Goal: Navigation & Orientation: Find specific page/section

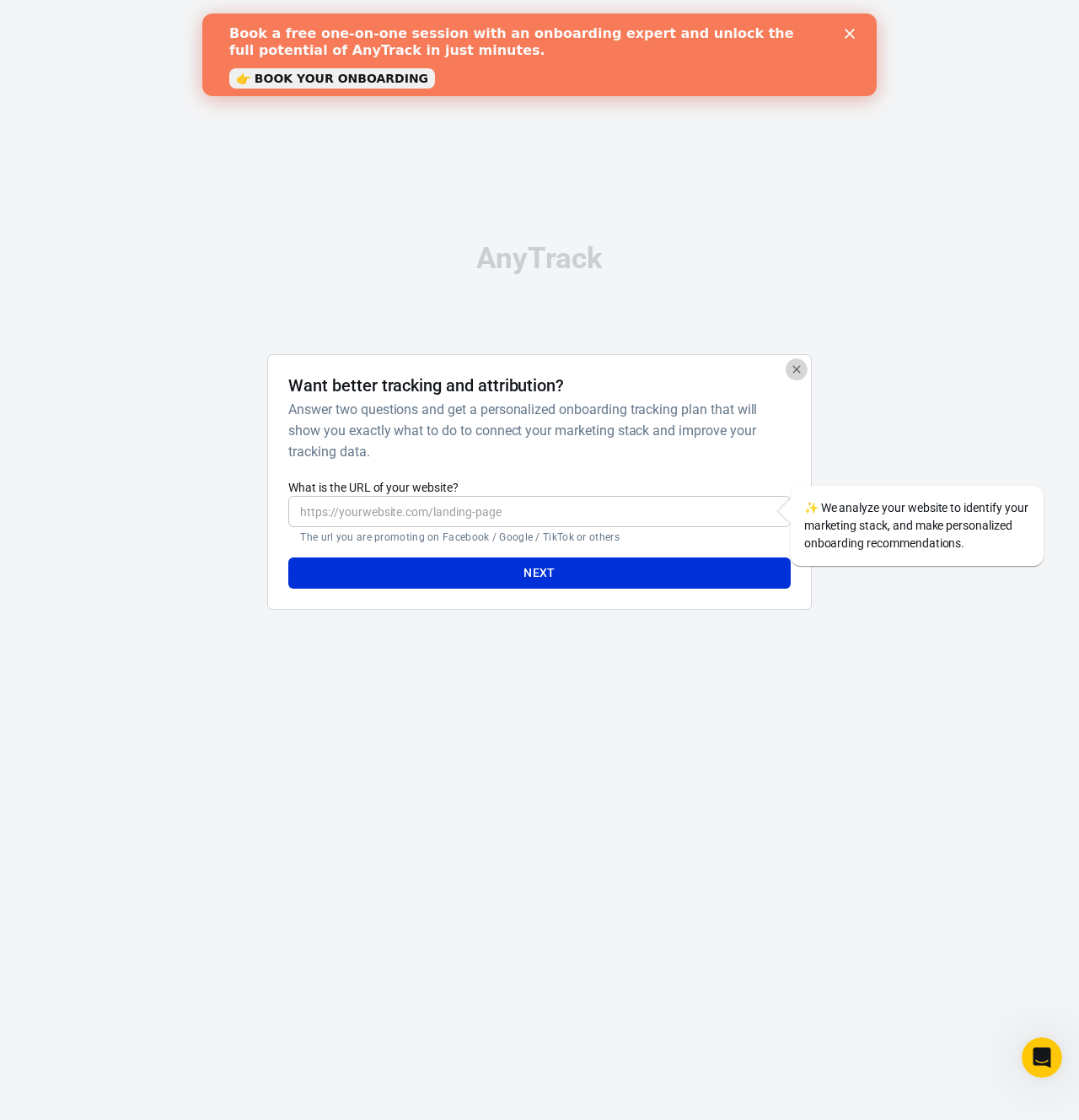
click at [803, 367] on icon "button" at bounding box center [797, 369] width 14 height 14
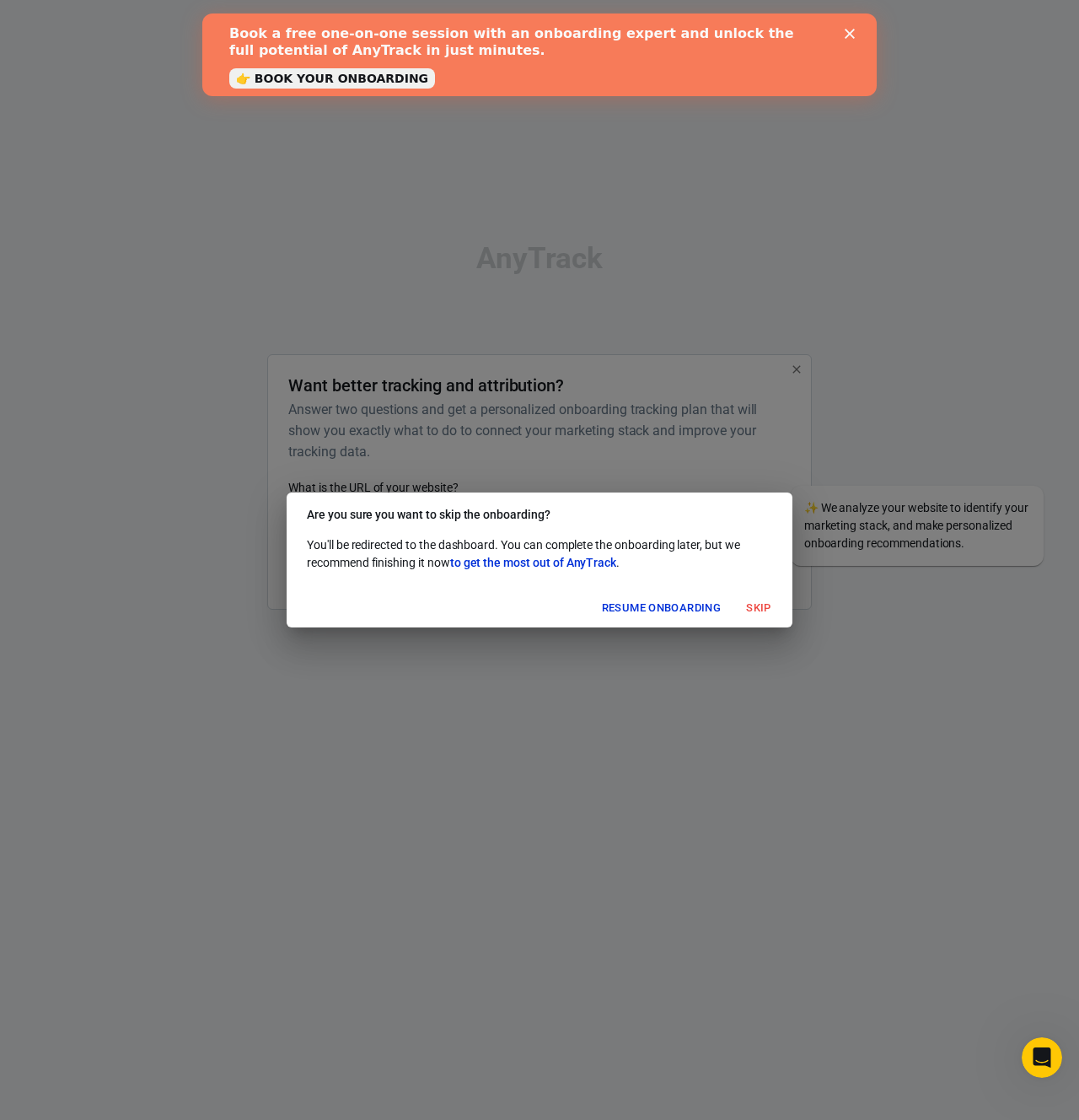
click at [754, 599] on button "Skip" at bounding box center [759, 608] width 54 height 26
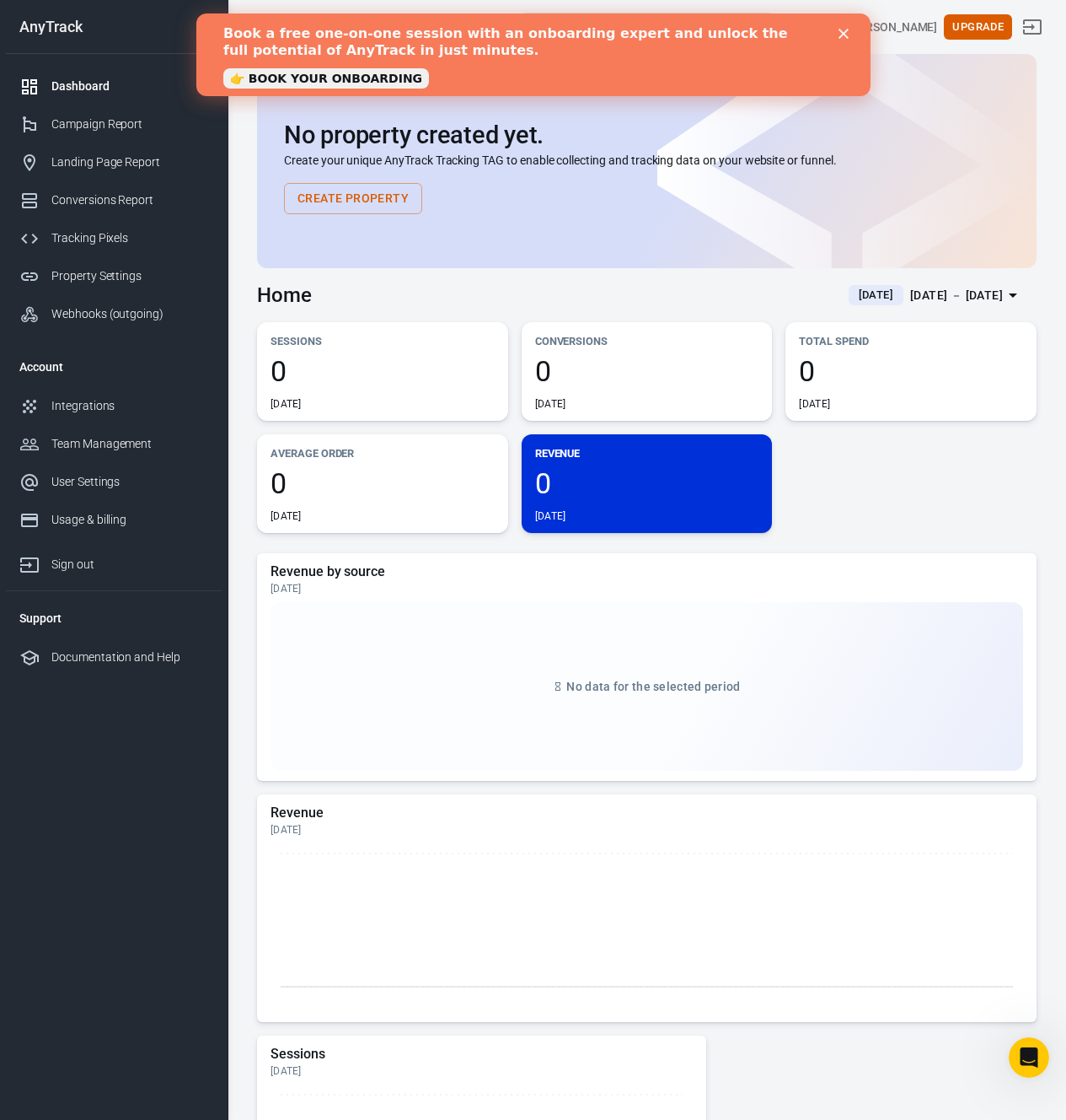
click at [840, 30] on icon "Close" at bounding box center [842, 34] width 10 height 10
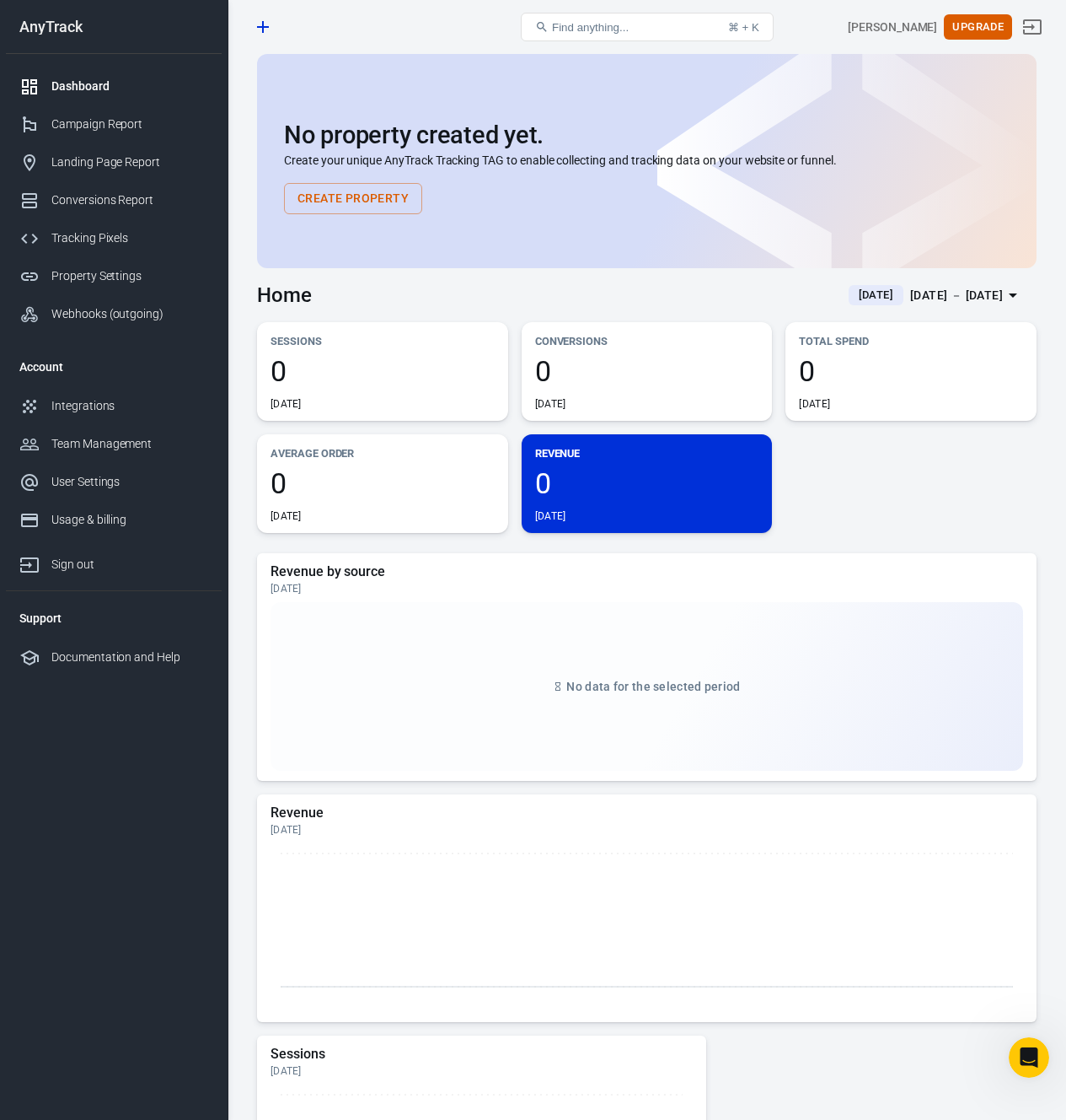
click at [64, 32] on div "AnyTrack" at bounding box center [114, 26] width 216 height 15
click at [926, 24] on div "[PERSON_NAME]" at bounding box center [893, 28] width 90 height 18
click at [105, 282] on div "Property Settings" at bounding box center [130, 277] width 157 height 18
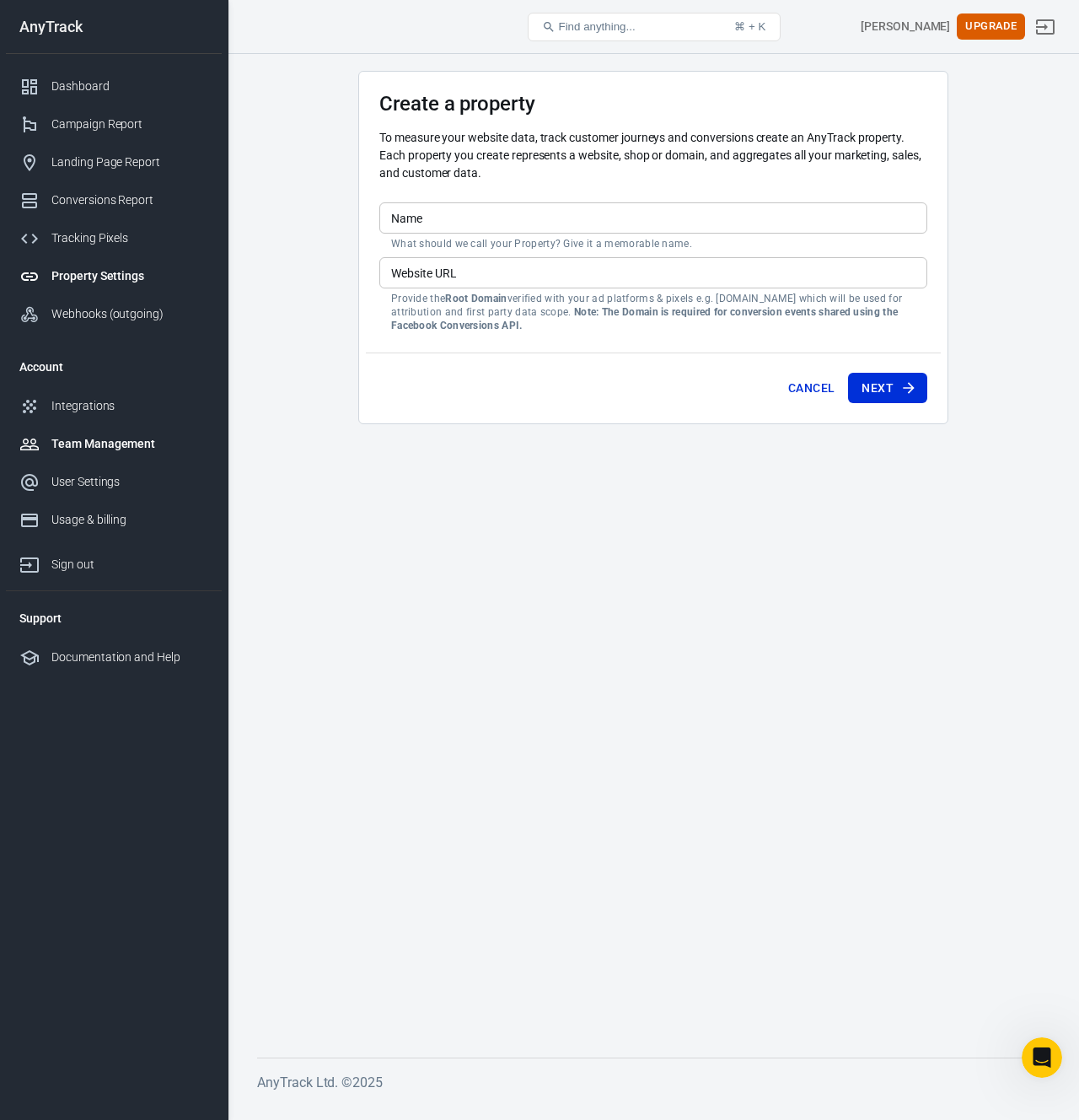
click at [92, 442] on div "Team Management" at bounding box center [130, 444] width 157 height 18
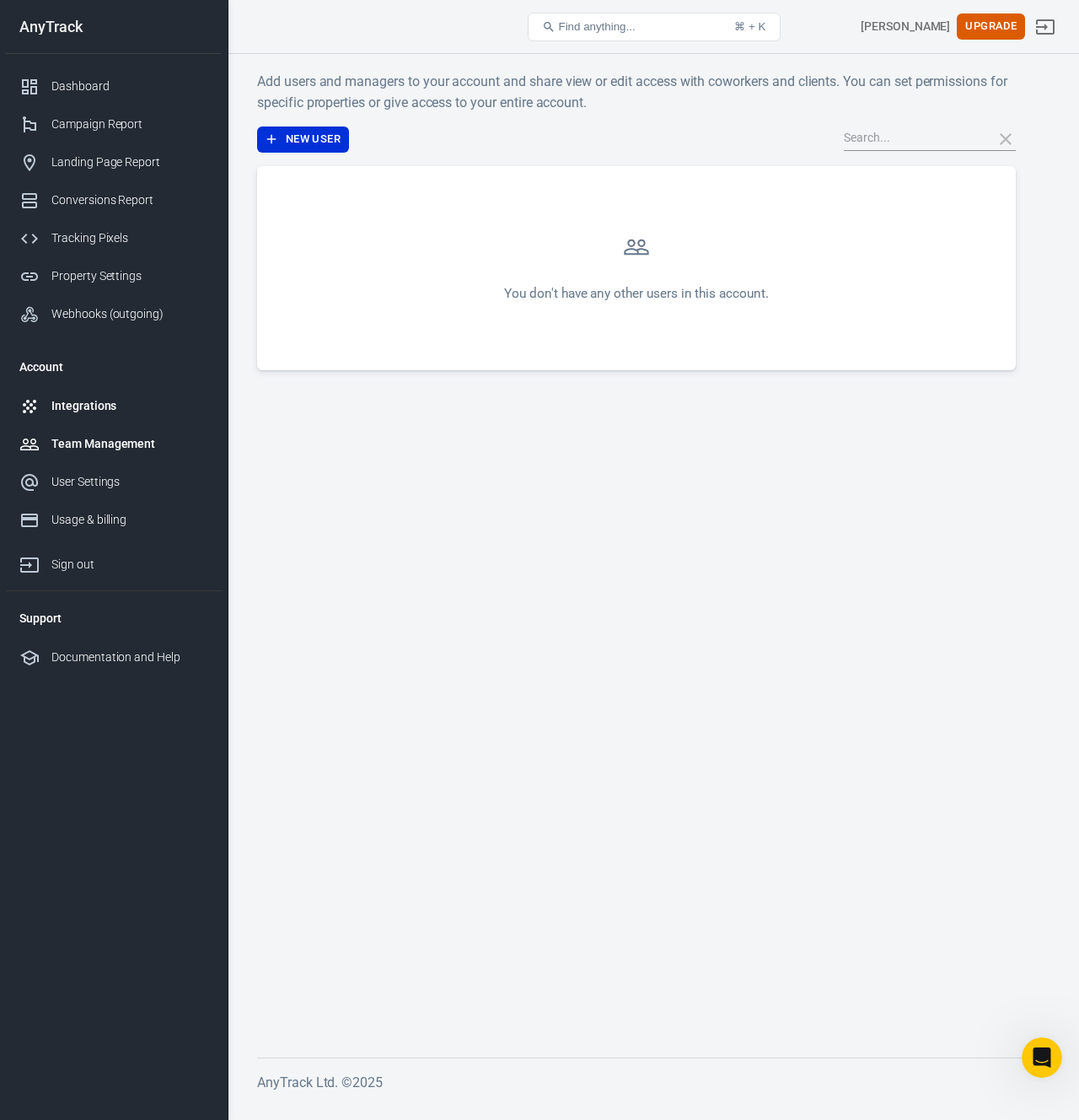
click at [94, 406] on div "Integrations" at bounding box center [130, 406] width 157 height 18
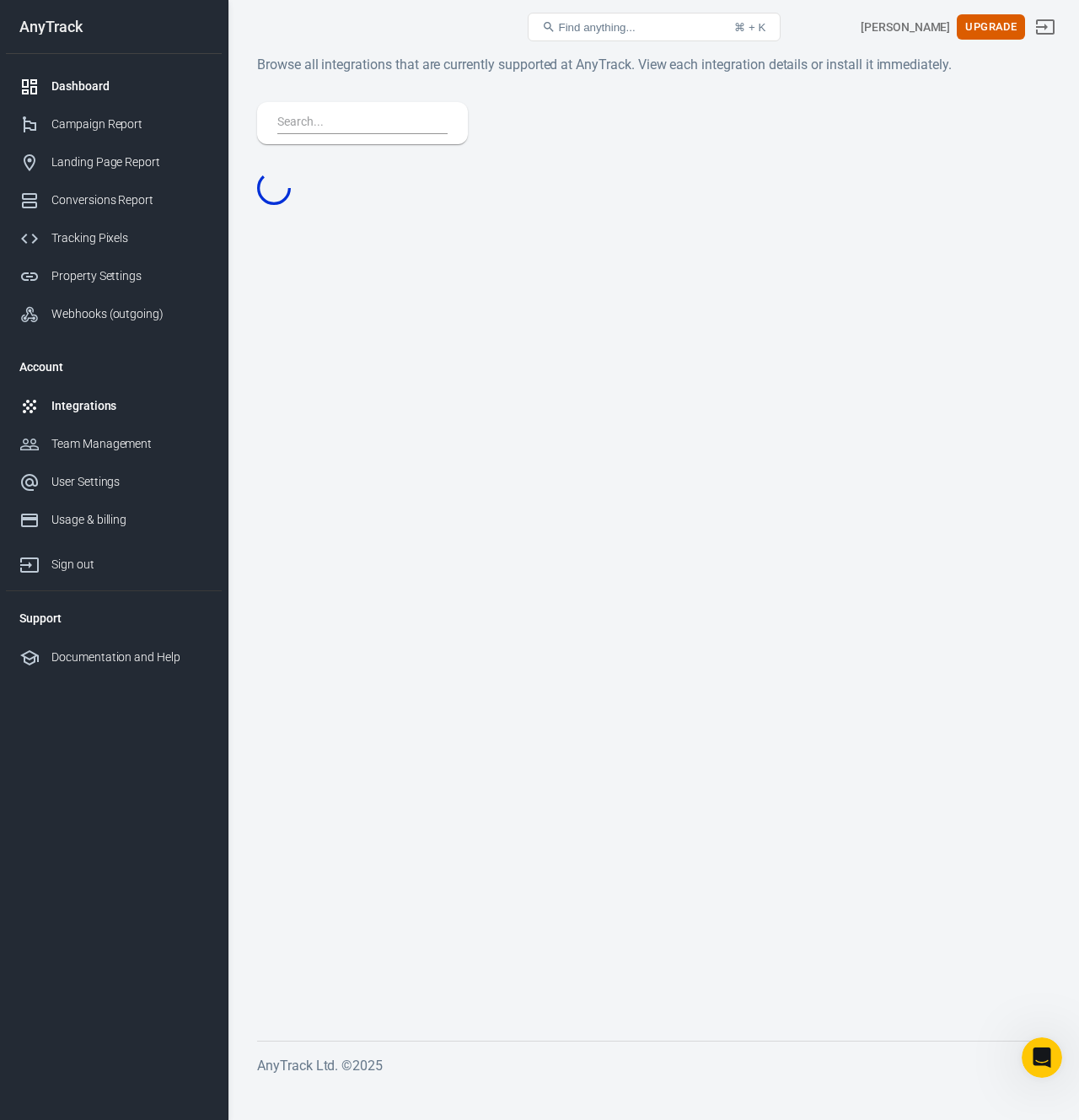
click at [98, 81] on div "Dashboard" at bounding box center [130, 87] width 157 height 18
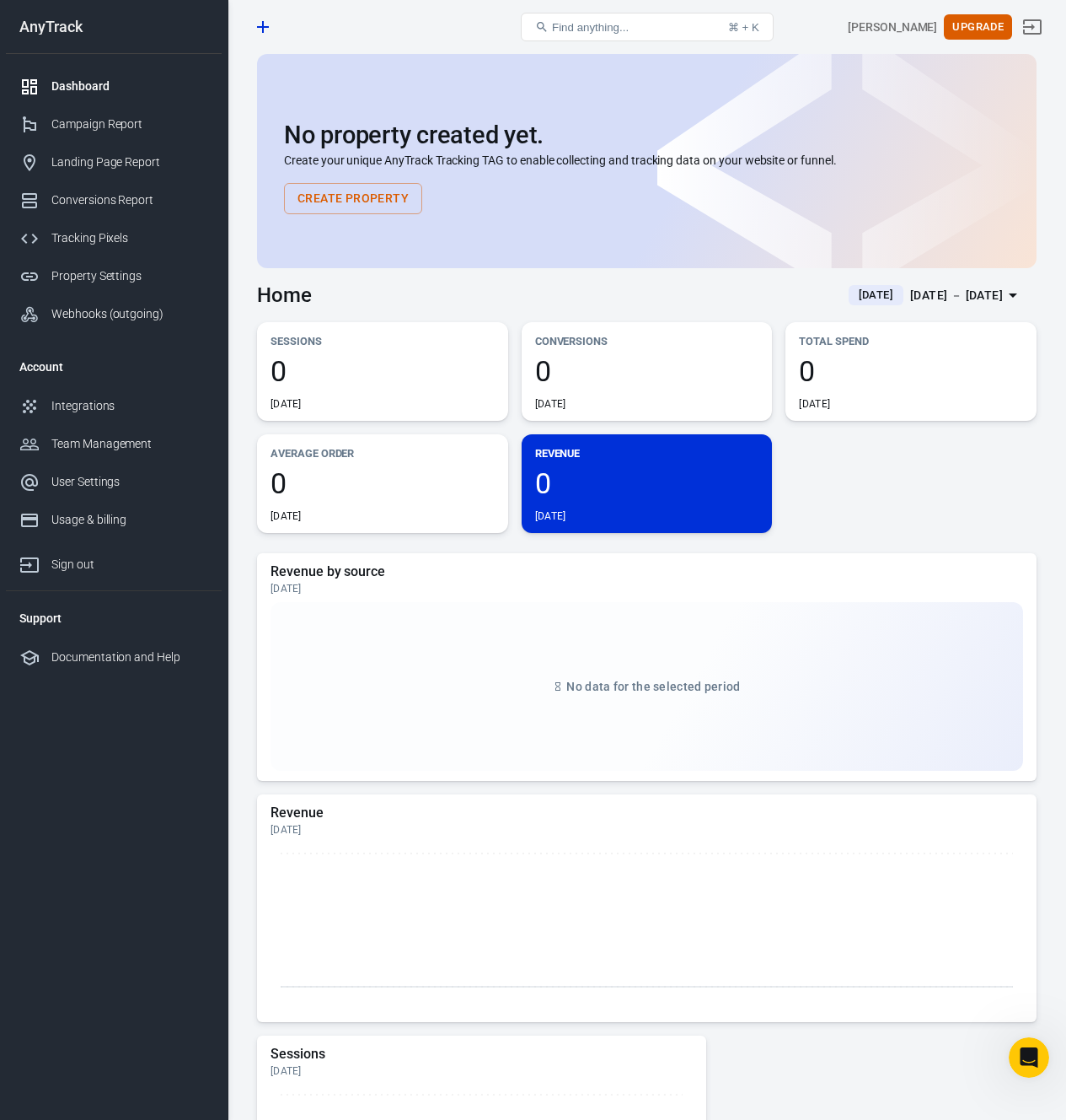
click at [47, 22] on div "AnyTrack" at bounding box center [114, 26] width 216 height 15
click at [111, 267] on link "Property Settings" at bounding box center [114, 277] width 216 height 38
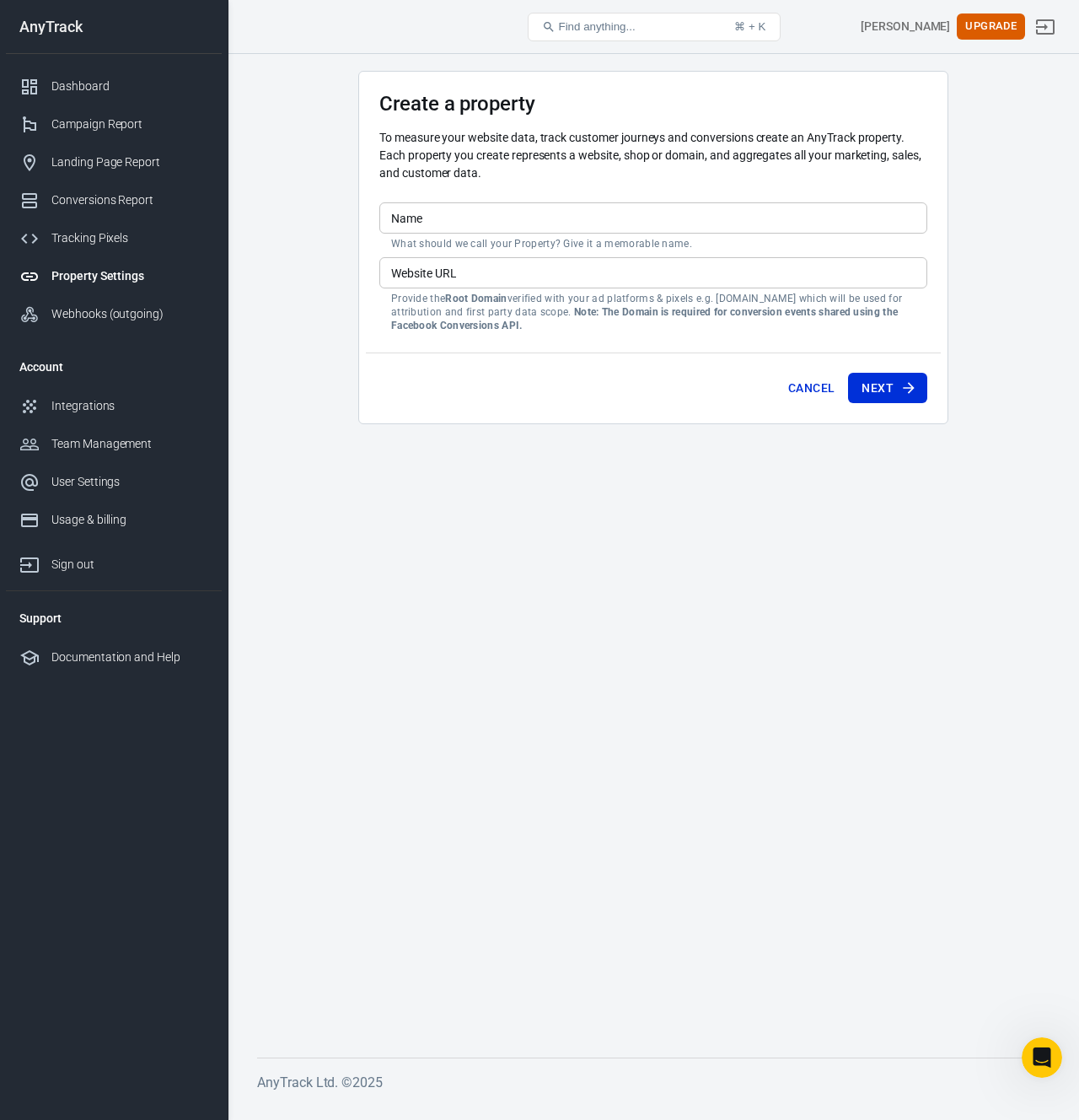
click at [593, 33] on div "Find anything..." at bounding box center [589, 27] width 94 height 14
click at [569, 20] on span "Find anything..." at bounding box center [597, 26] width 77 height 13
click at [74, 412] on div "Integrations" at bounding box center [130, 406] width 157 height 18
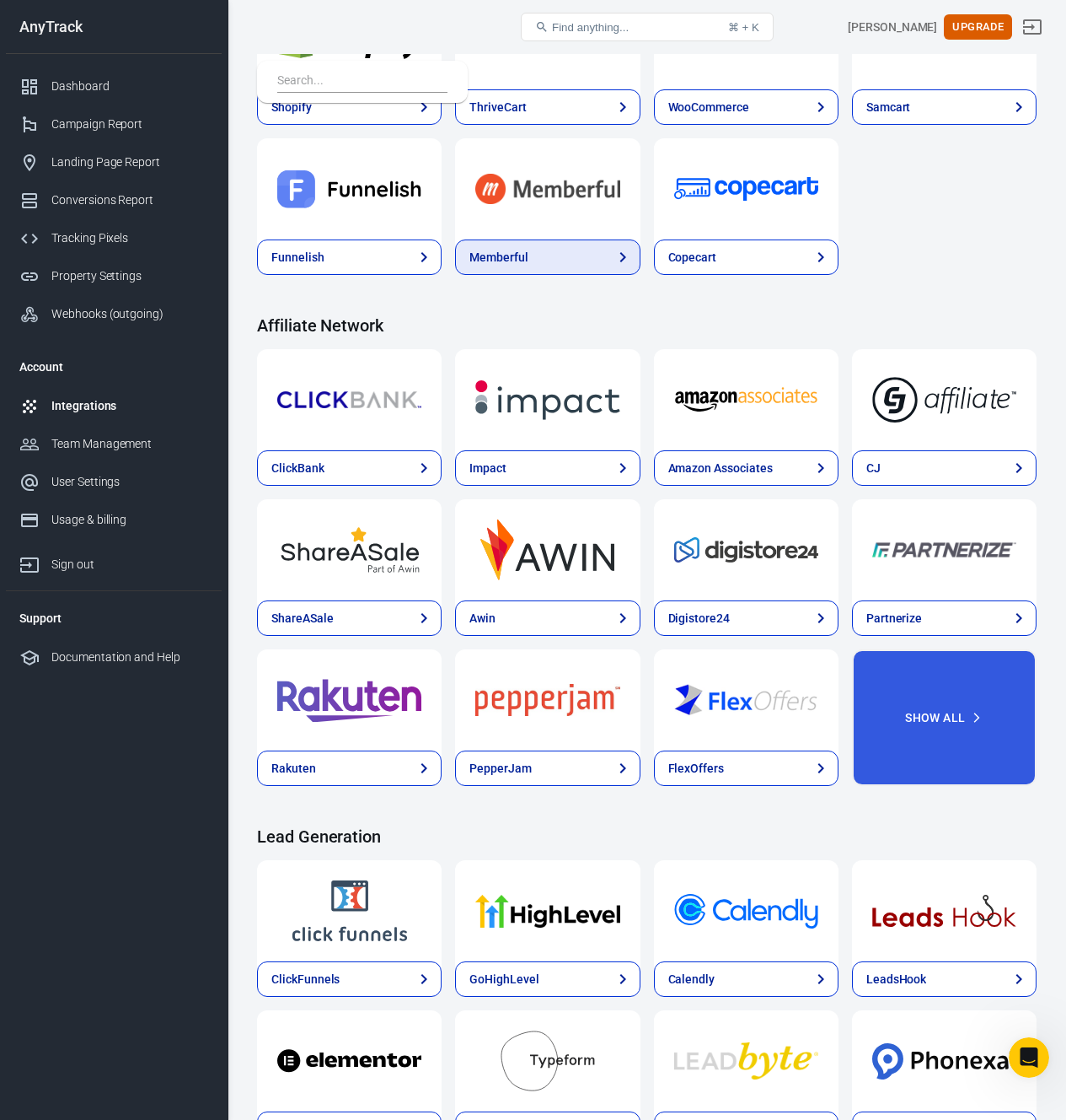
scroll to position [377, 0]
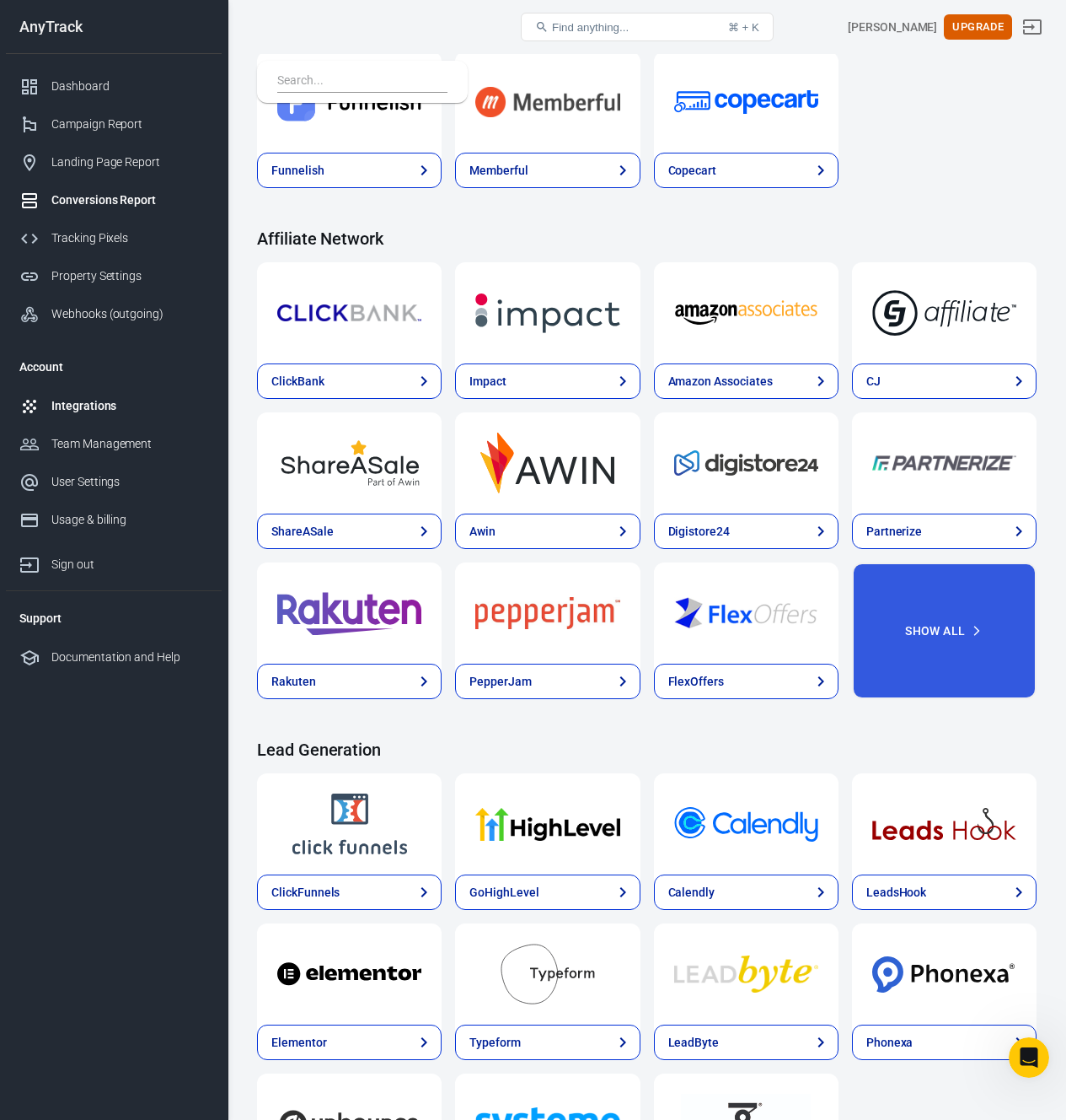
click at [128, 189] on link "Conversions Report" at bounding box center [114, 201] width 216 height 38
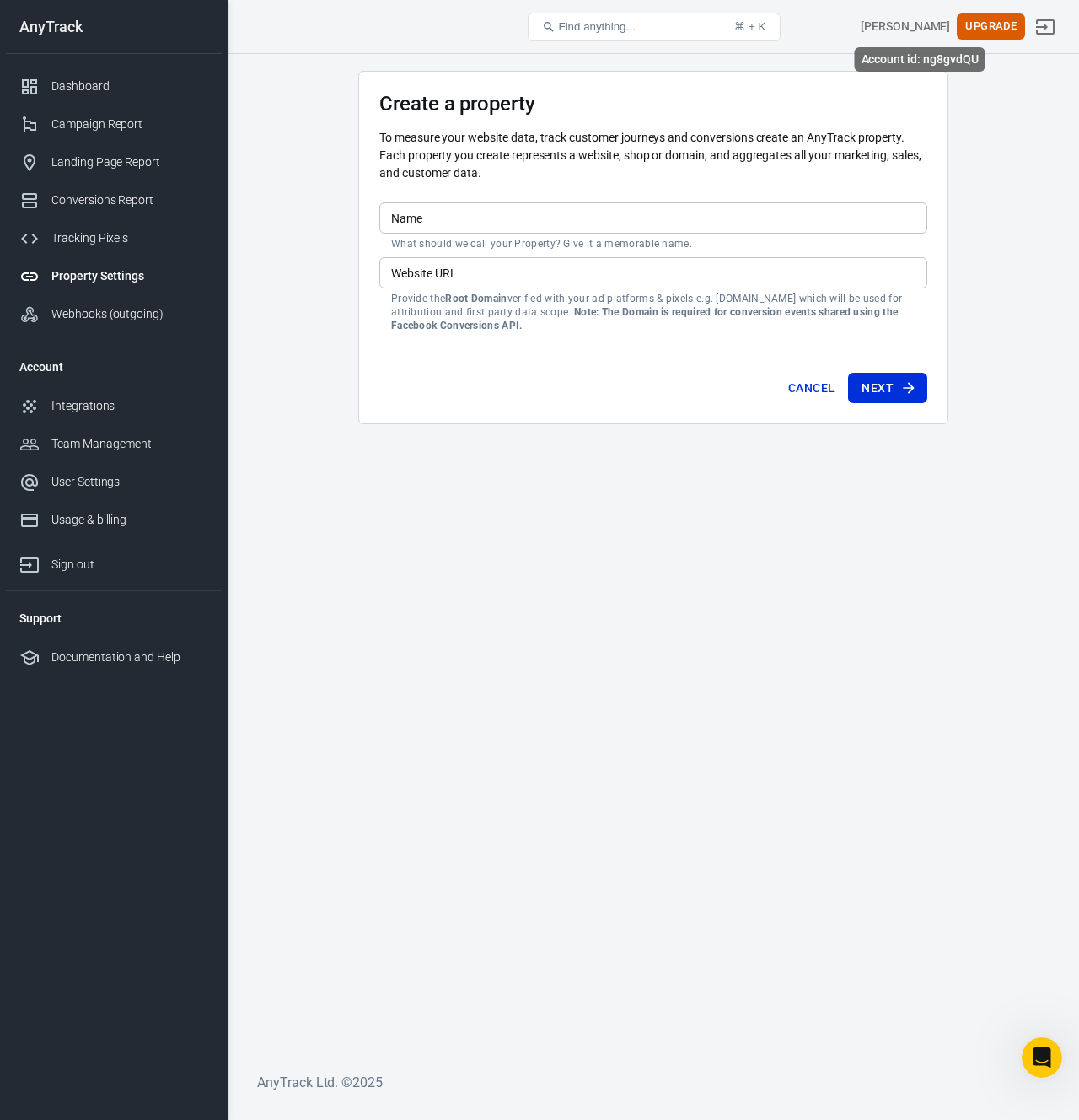
click at [935, 24] on div "[PERSON_NAME]" at bounding box center [905, 27] width 90 height 18
click at [940, 63] on div "Account id: ng8gvdQU" at bounding box center [919, 59] width 131 height 24
copy div "ng8gvdQU"
click at [1034, 1050] on icon "Open Intercom Messenger" at bounding box center [1040, 1055] width 28 height 28
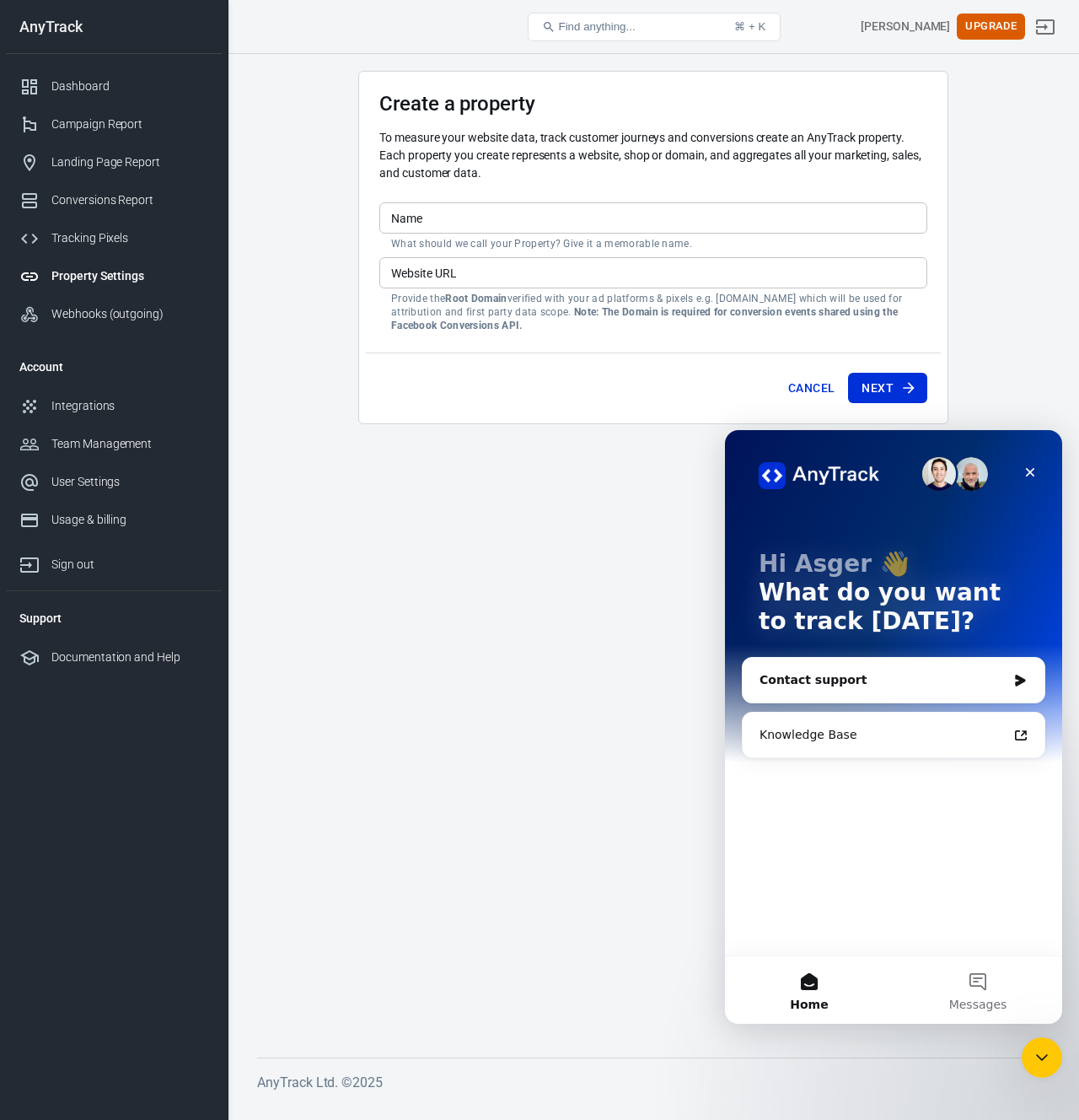
click at [602, 958] on main "Create a property To measure your website data, track customer journeys and con…" at bounding box center [654, 550] width 793 height 959
click at [1037, 1059] on icon "Close Intercom Messenger" at bounding box center [1039, 1054] width 20 height 20
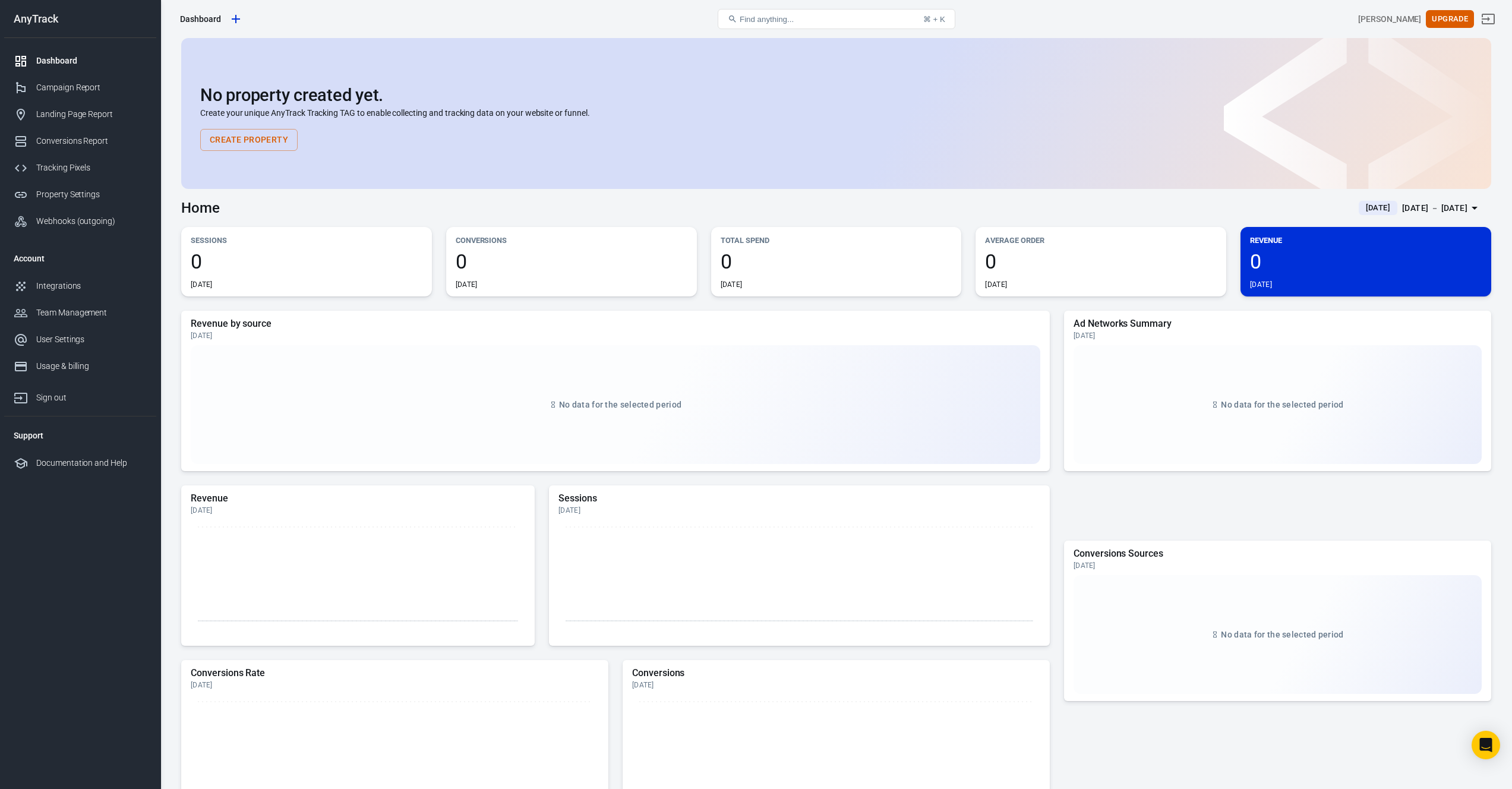
click at [776, 15] on span "Find anything..." at bounding box center [766, 19] width 54 height 9
click at [34, 58] on div at bounding box center [25, 61] width 23 height 14
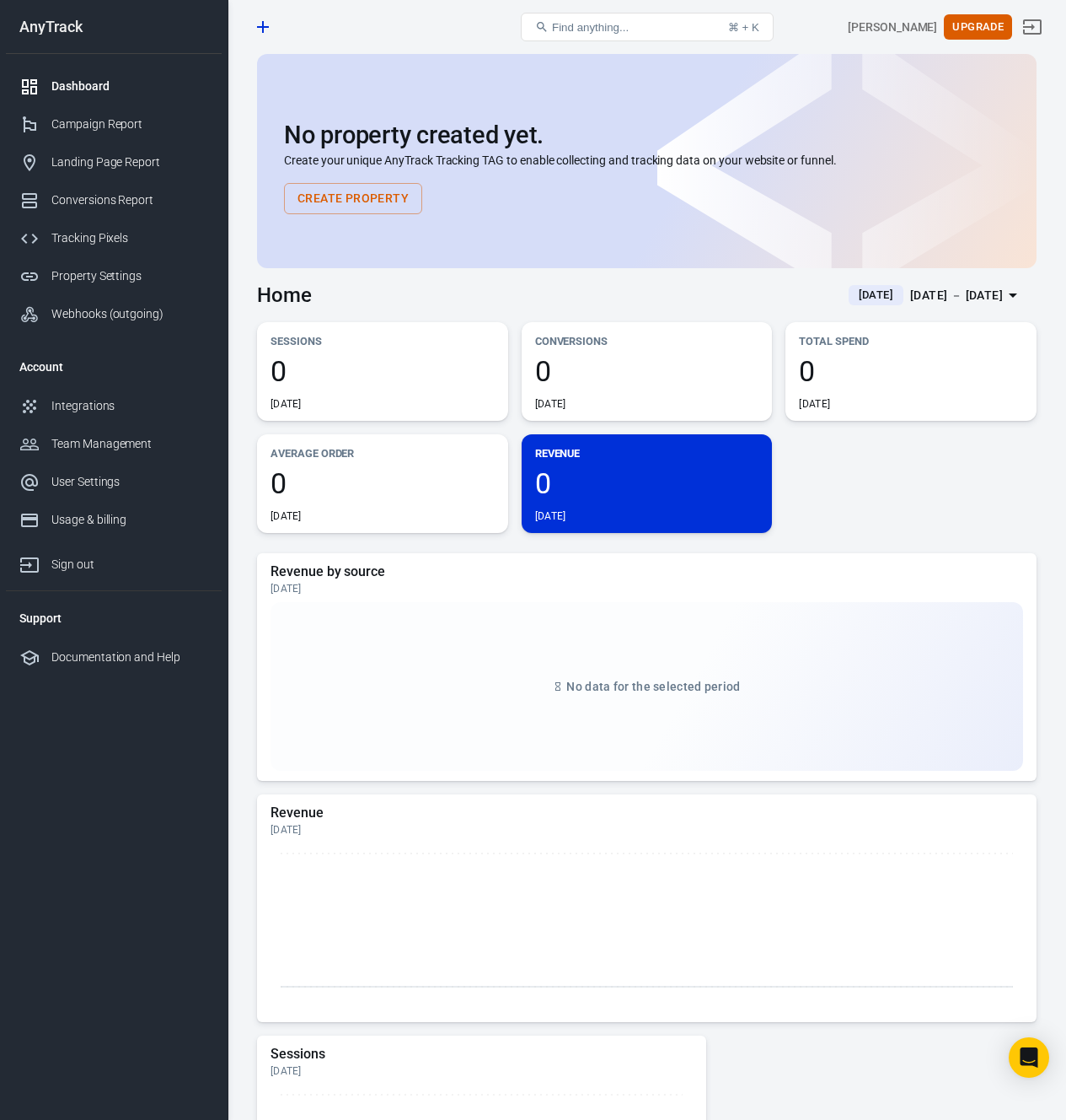
click at [1032, 469] on div "Sessions Total website's sessions in the current period. Create a Property 0 To…" at bounding box center [647, 427] width 780 height 211
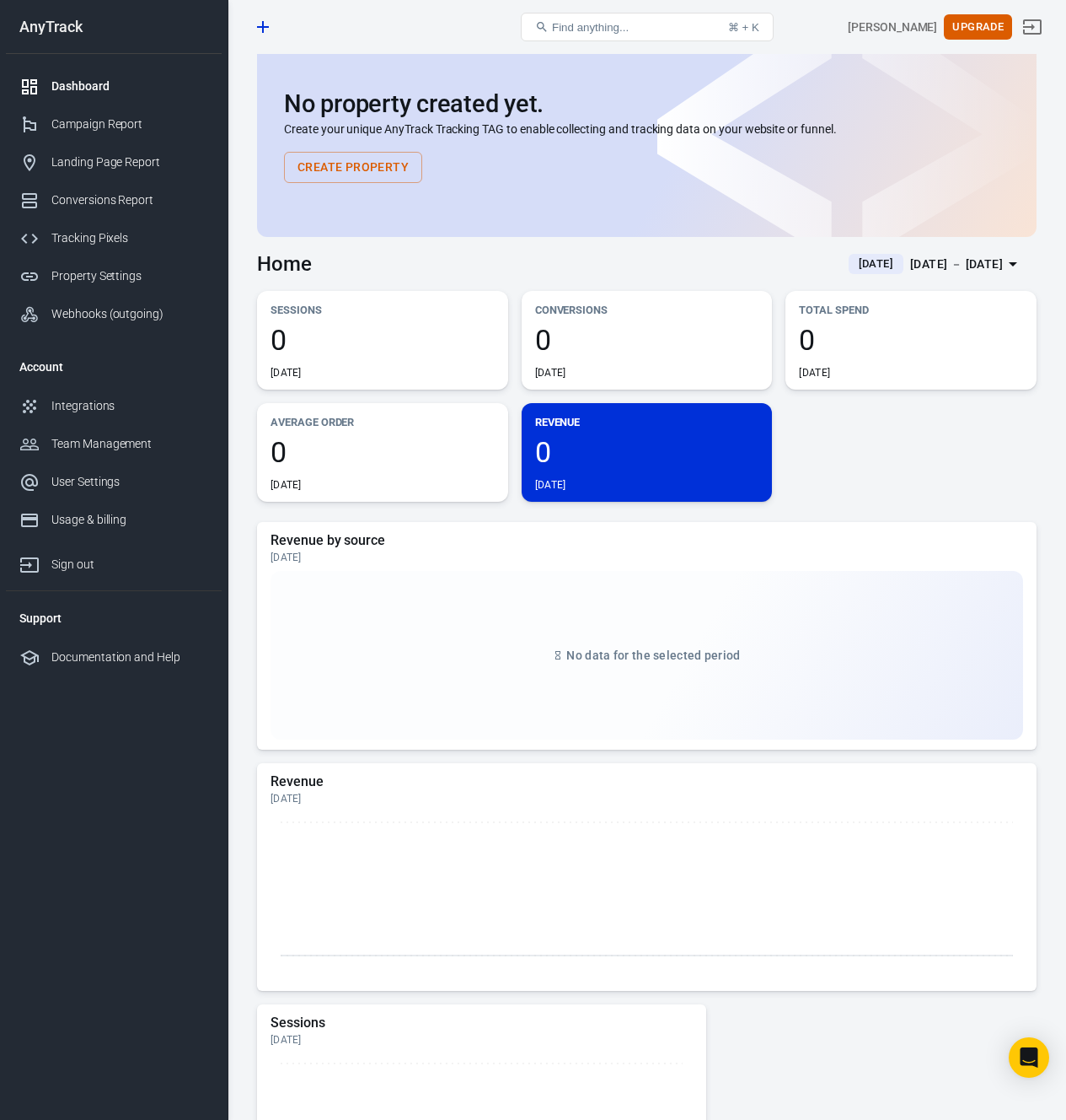
scroll to position [42, 0]
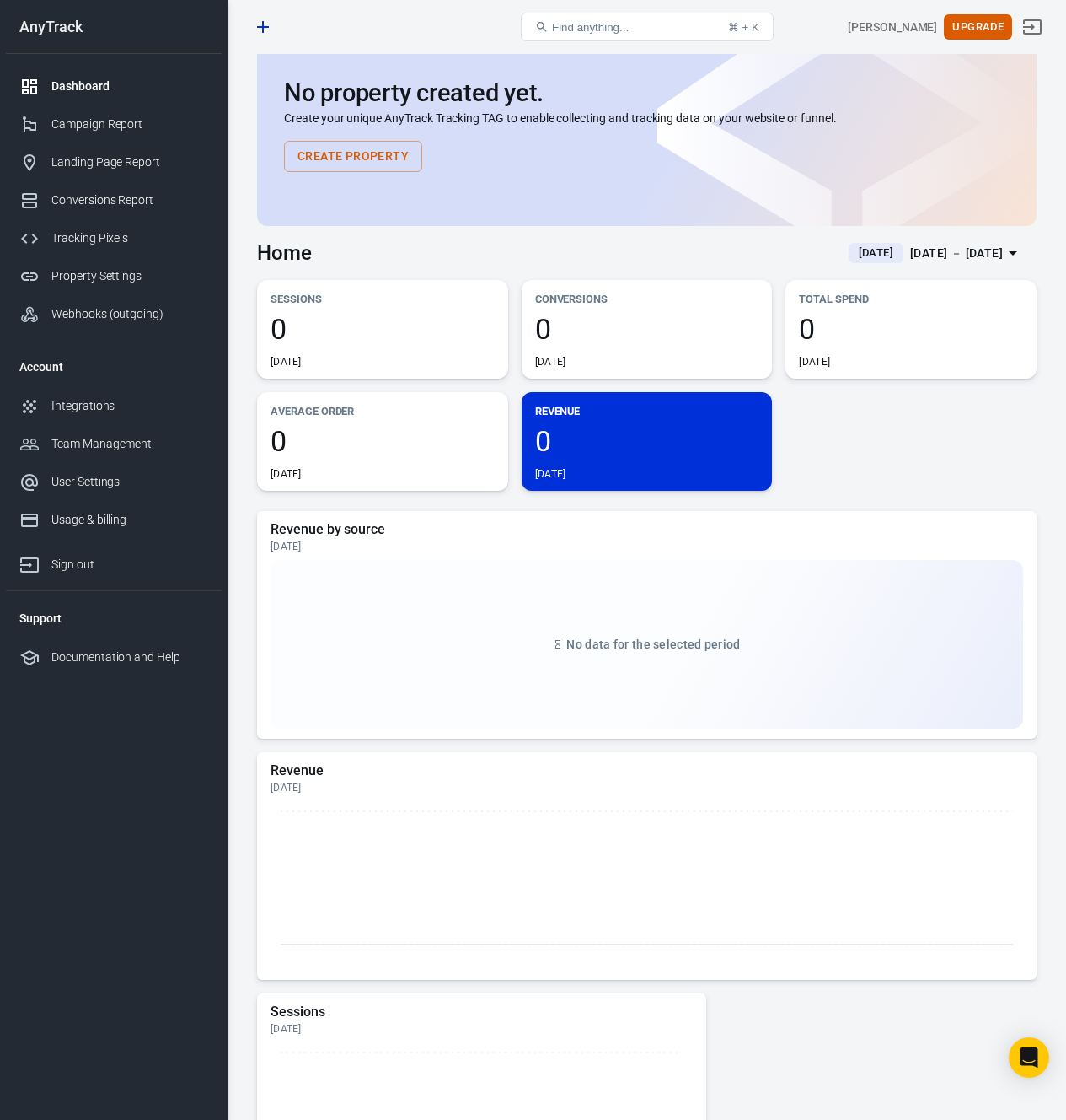
click at [920, 522] on h5 "Revenue by source" at bounding box center [647, 529] width 753 height 17
